Goal: Information Seeking & Learning: Learn about a topic

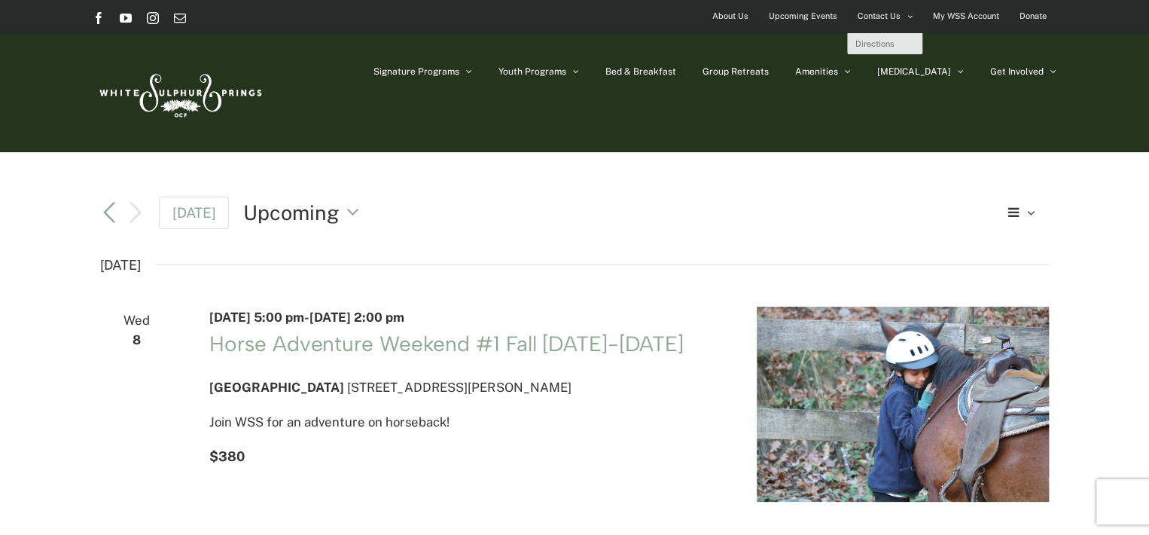
click at [867, 13] on span "Contact Us" at bounding box center [879, 16] width 43 height 22
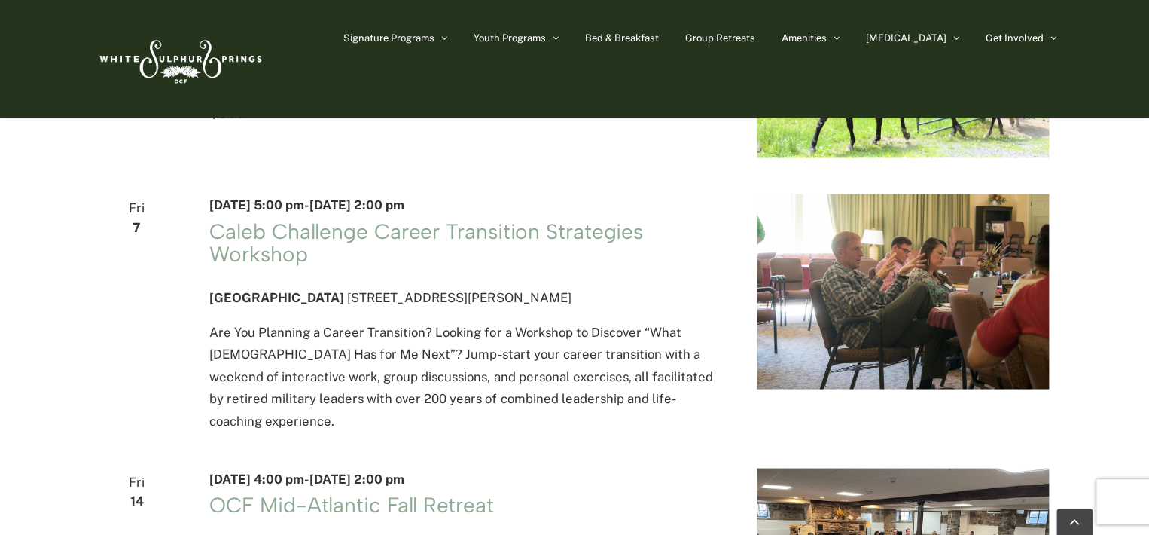
scroll to position [1227, 0]
click at [659, 38] on span "Bed & Breakfast" at bounding box center [622, 38] width 74 height 10
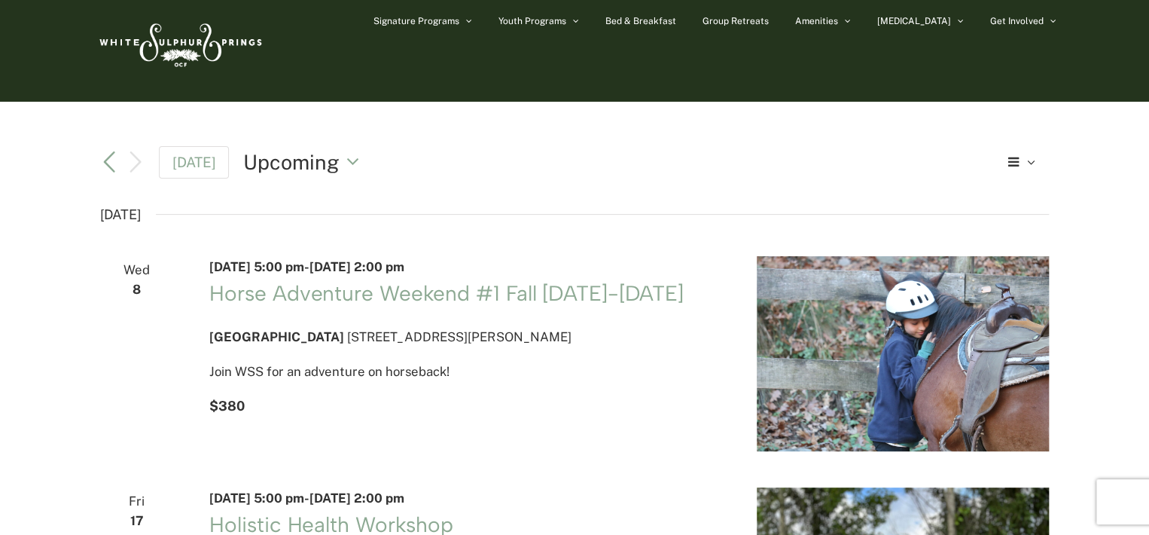
scroll to position [0, 0]
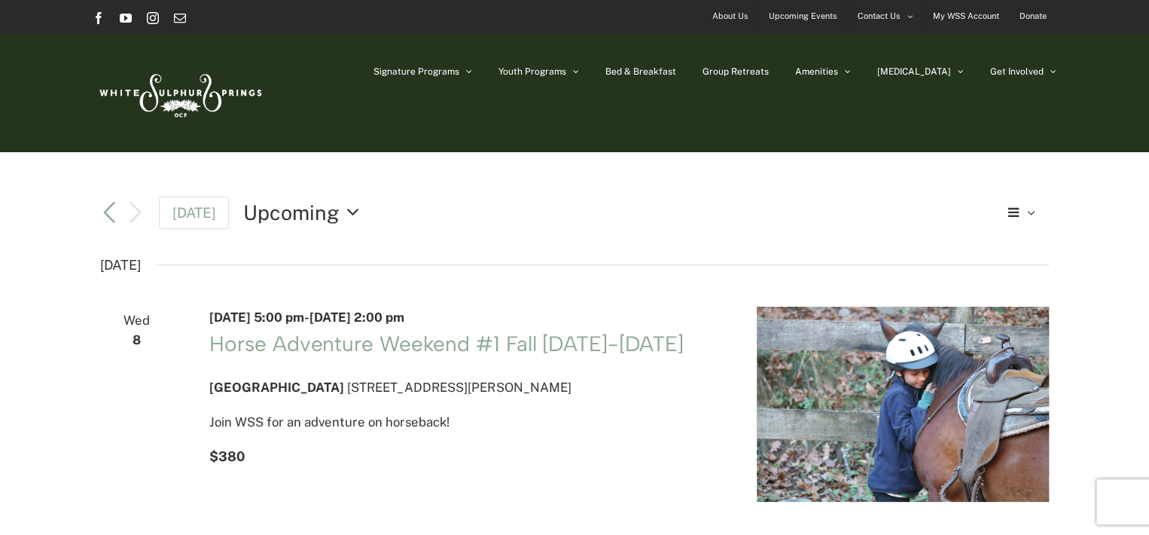
click at [353, 213] on button "Upcoming Upcoming" at bounding box center [305, 212] width 124 height 29
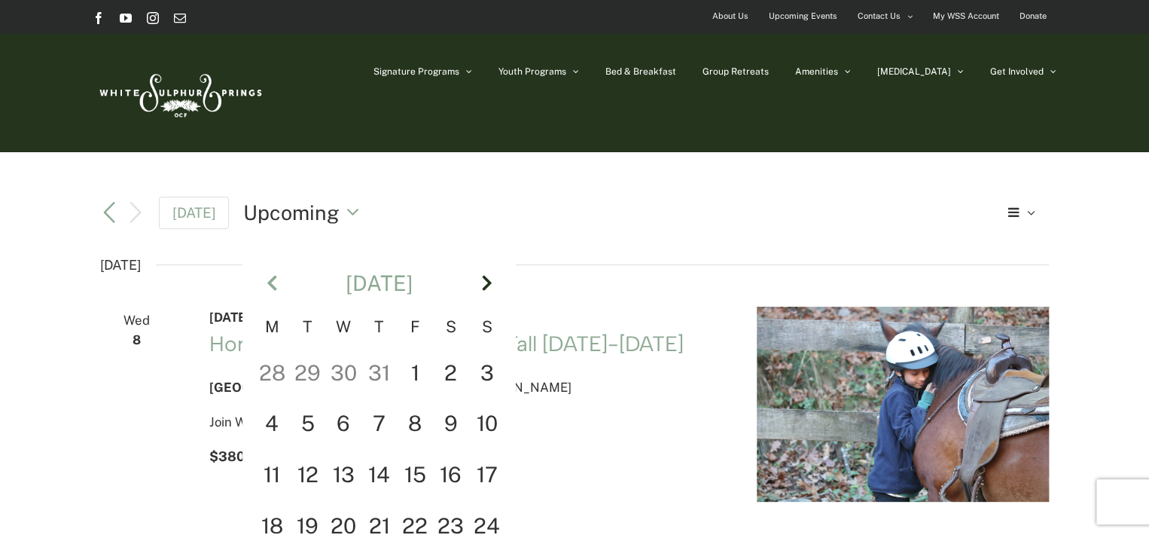
click at [484, 287] on th "Next" at bounding box center [487, 283] width 36 height 65
click at [303, 416] on td "2" at bounding box center [308, 423] width 36 height 51
type input "********"
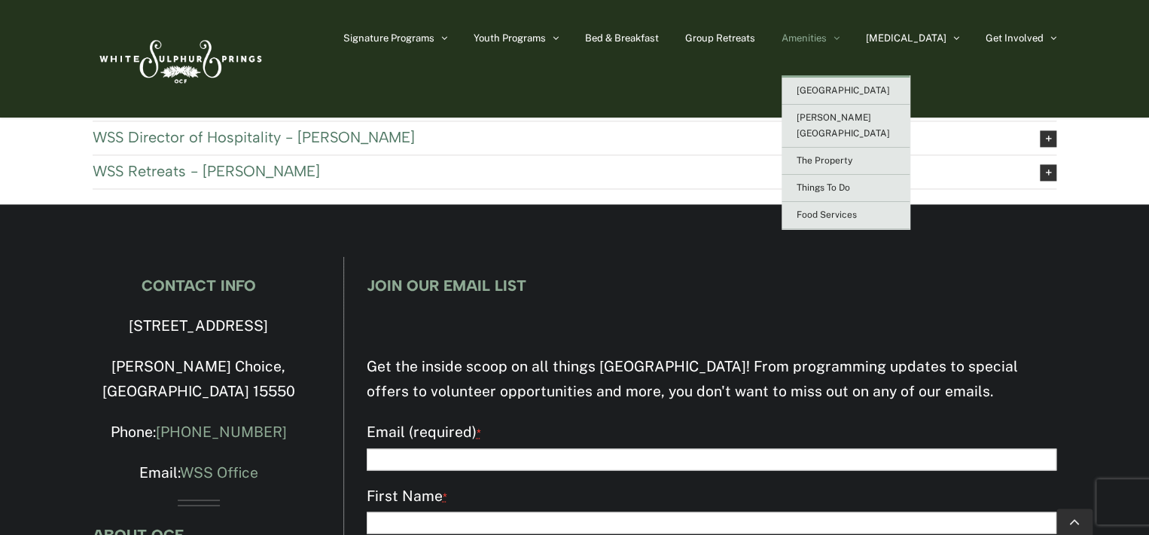
scroll to position [1001, 0]
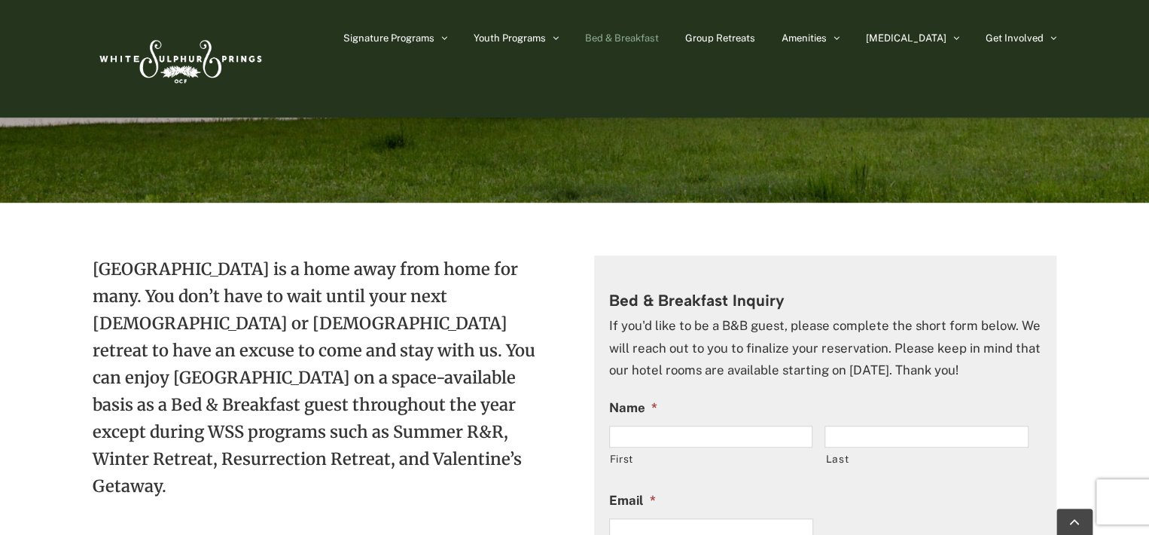
scroll to position [151, 0]
